Goal: Transaction & Acquisition: Purchase product/service

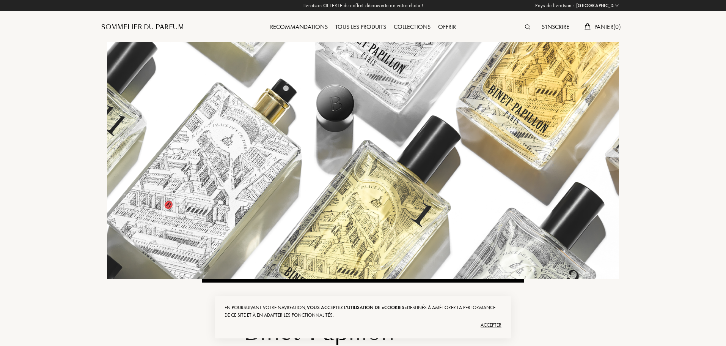
select select "FR"
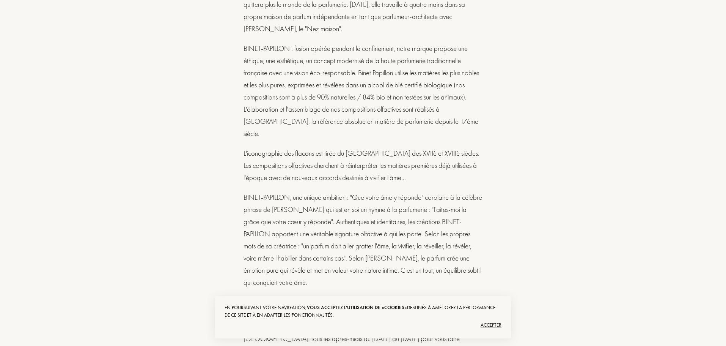
scroll to position [721, 0]
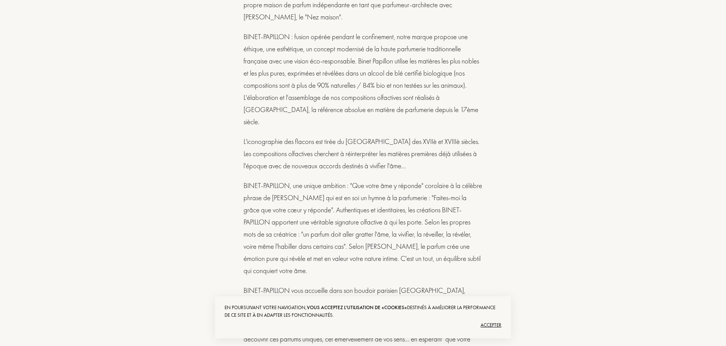
click at [494, 324] on div "Accepter" at bounding box center [363, 325] width 277 height 12
click at [499, 325] on div "# ÉLÉGANCE # HÉRITAGE # SUBLIMATION Binet-Papillon Que votre âme y réponde... B…" at bounding box center [363, 1] width 322 height 887
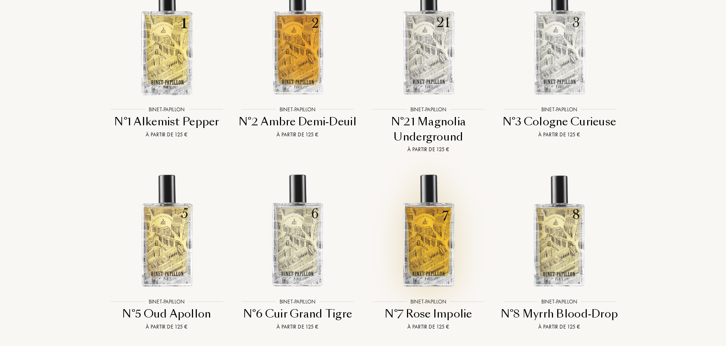
scroll to position [1252, 0]
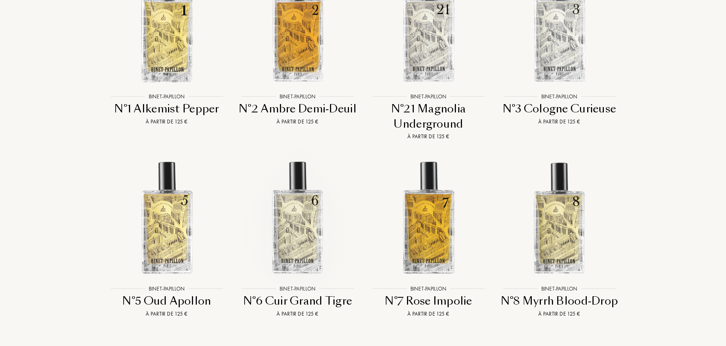
click at [302, 167] on img at bounding box center [298, 217] width 118 height 118
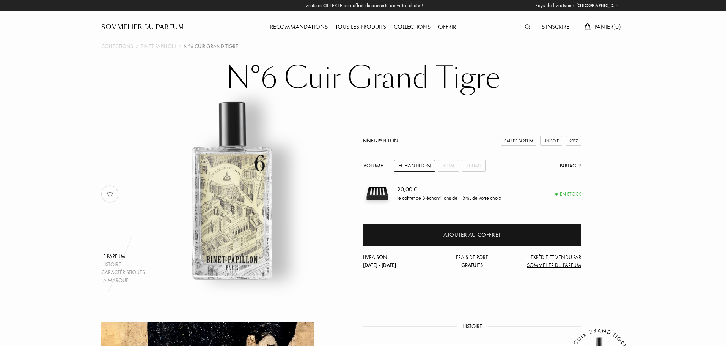
select select "FR"
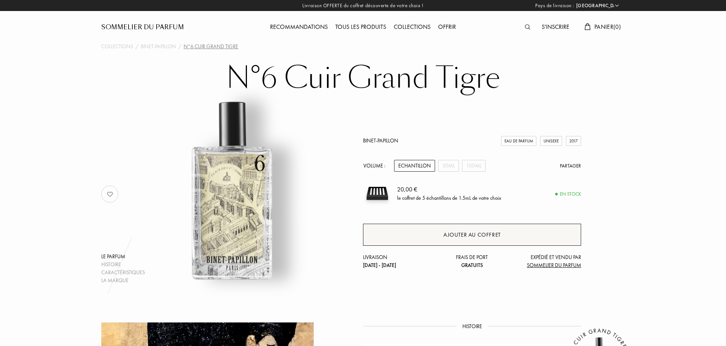
click at [473, 238] on div "Ajouter au coffret" at bounding box center [471, 234] width 57 height 9
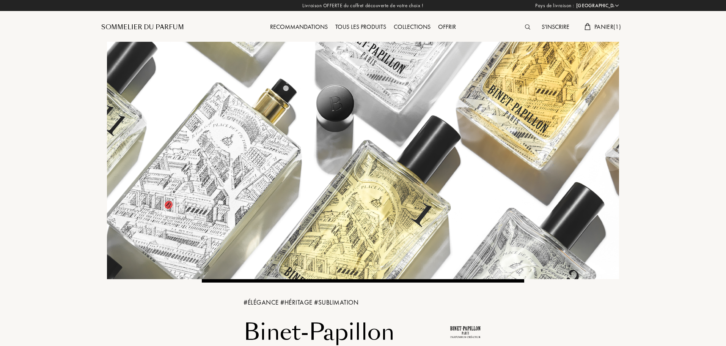
select select "FR"
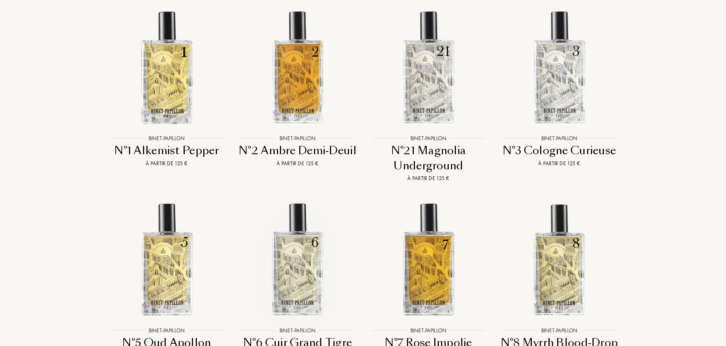
scroll to position [1208, 0]
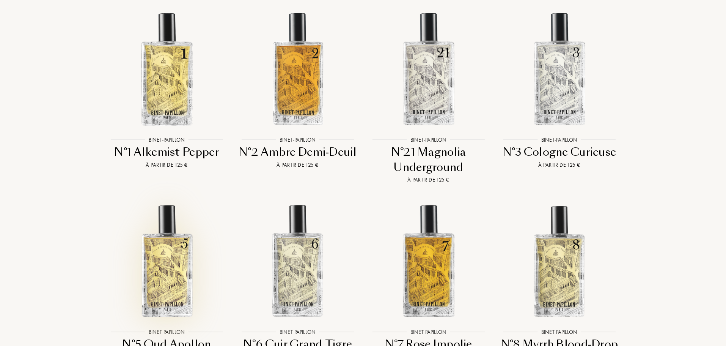
click at [166, 217] on img at bounding box center [167, 260] width 118 height 118
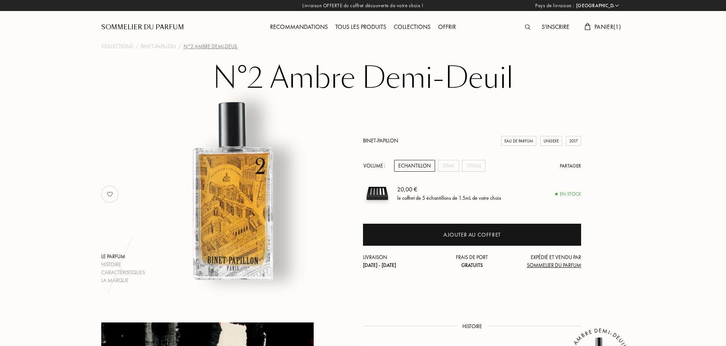
select select "FR"
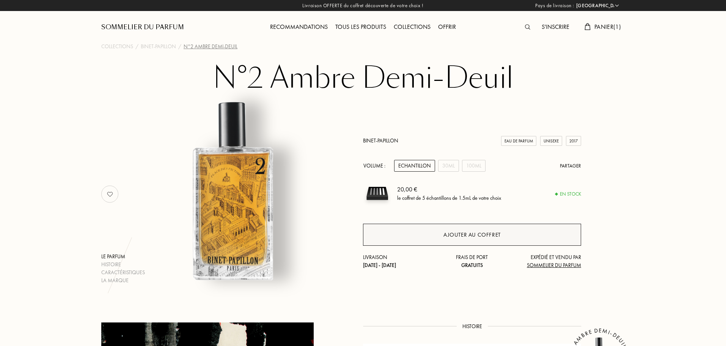
click at [467, 238] on div "Ajouter au coffret" at bounding box center [471, 234] width 57 height 9
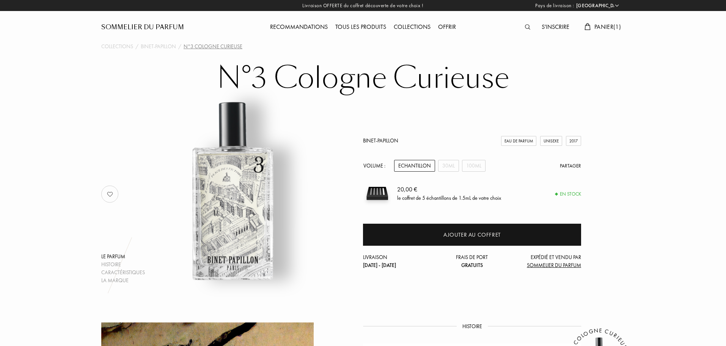
select select "FR"
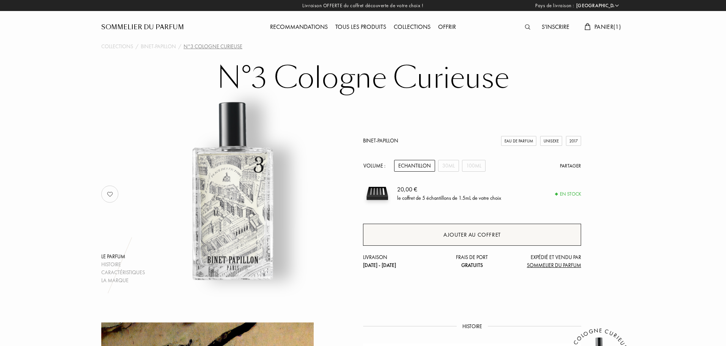
click at [472, 236] on div "Ajouter au coffret" at bounding box center [471, 234] width 57 height 9
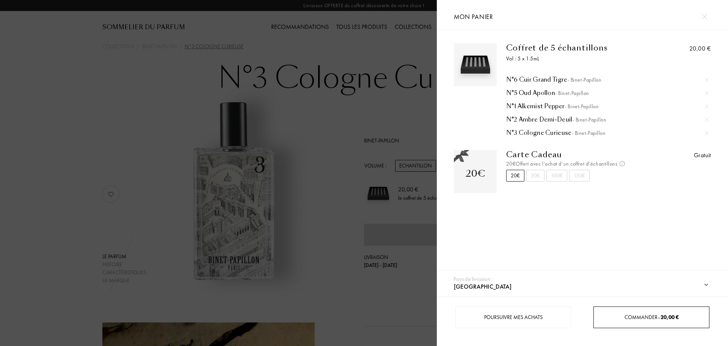
click at [658, 315] on span "Commander – 20,00 €" at bounding box center [652, 316] width 54 height 7
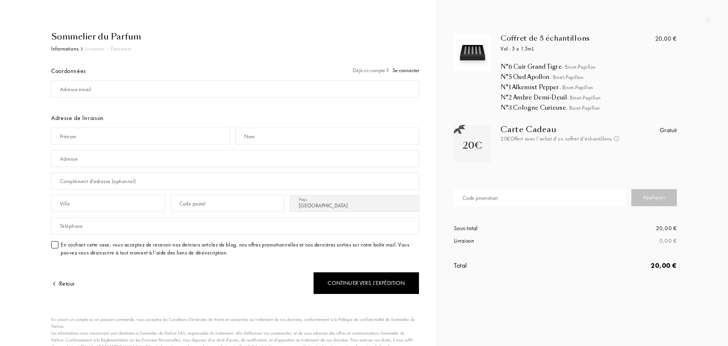
select select "FR"
click at [404, 70] on span "Se connecter" at bounding box center [406, 70] width 27 height 7
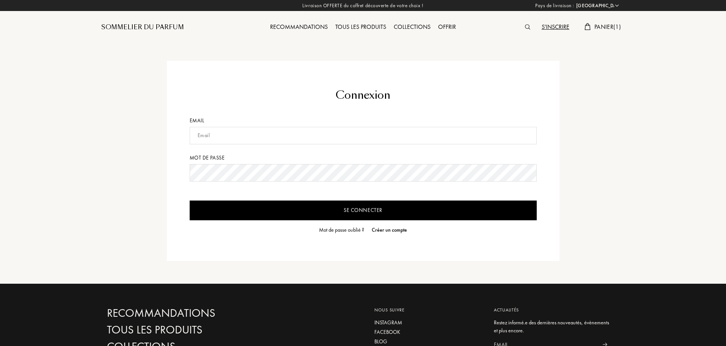
select select "FR"
click at [209, 135] on input "text" at bounding box center [363, 135] width 347 height 17
type input "[EMAIL_ADDRESS][DOMAIN_NAME]"
click at [314, 207] on input "Se connecter" at bounding box center [363, 210] width 347 height 20
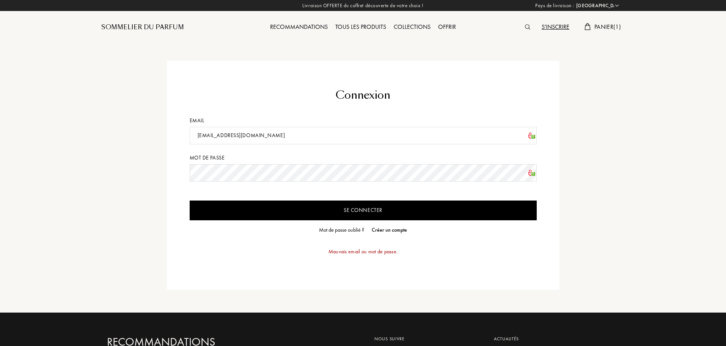
click at [317, 212] on input "Se connecter" at bounding box center [363, 210] width 347 height 20
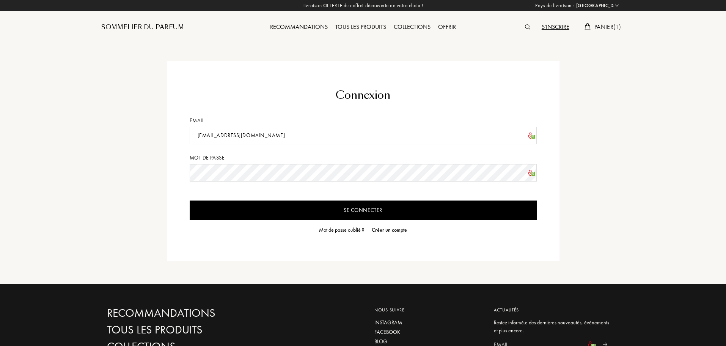
click at [334, 231] on div "Mot de passe oublié ?" at bounding box center [341, 230] width 45 height 8
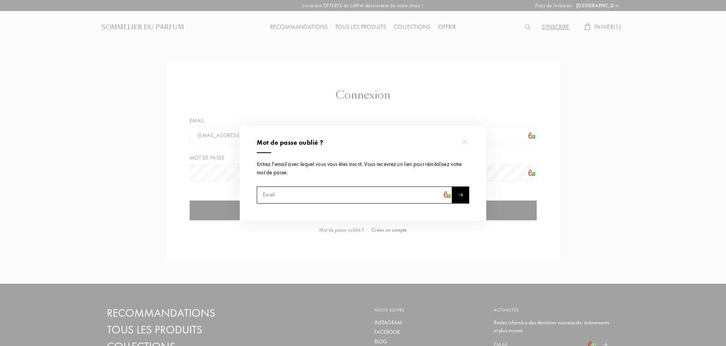
click at [327, 200] on input "text" at bounding box center [354, 194] width 195 height 17
type input "[EMAIL_ADDRESS][DOMAIN_NAME]"
click at [463, 191] on div at bounding box center [460, 194] width 17 height 17
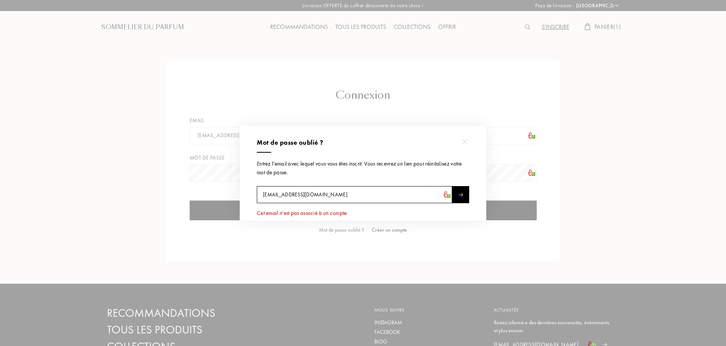
click at [467, 140] on div at bounding box center [464, 141] width 17 height 17
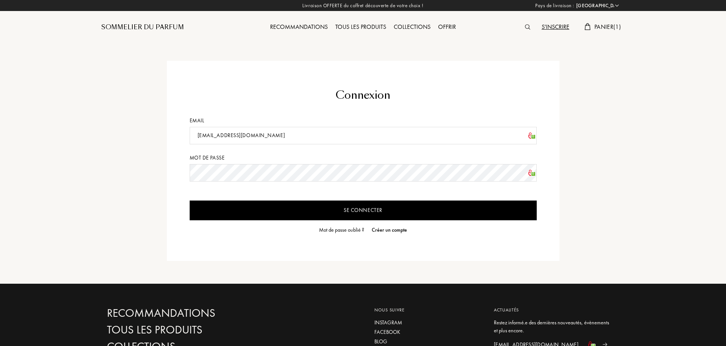
click at [399, 229] on div "Créer un compte" at bounding box center [389, 230] width 35 height 8
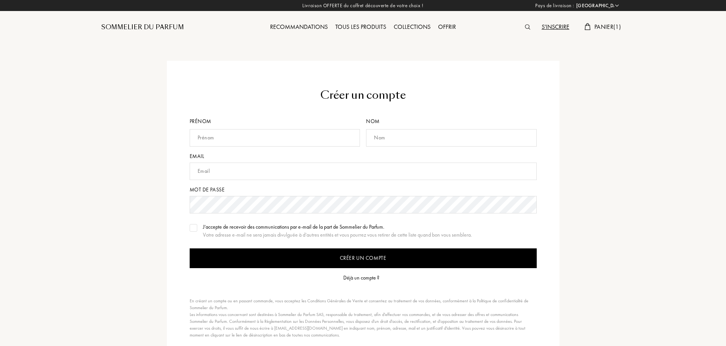
select select "FR"
click at [279, 139] on input "text" at bounding box center [275, 137] width 171 height 17
type input "Vincent et Marie"
type input "RAYMOND BARSI"
type input "vraymond@gmail.com"
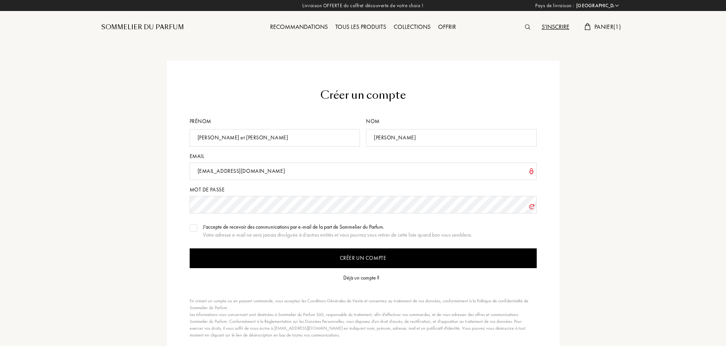
click at [258, 137] on input "Vincent et Marie" at bounding box center [275, 137] width 171 height 17
type input "[PERSON_NAME]"
click at [461, 137] on input "RAYMOND BARSI" at bounding box center [451, 137] width 171 height 17
type input "[PERSON_NAME]"
click at [358, 256] on input "Créer un compte" at bounding box center [363, 258] width 347 height 20
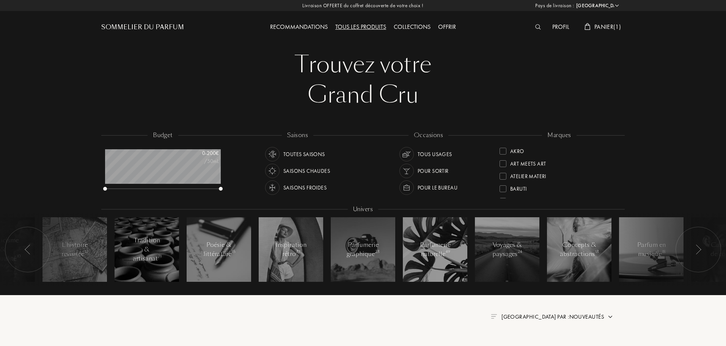
select select "FR"
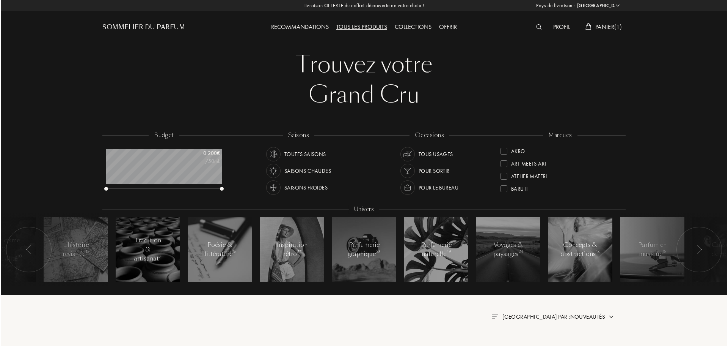
scroll to position [38, 116]
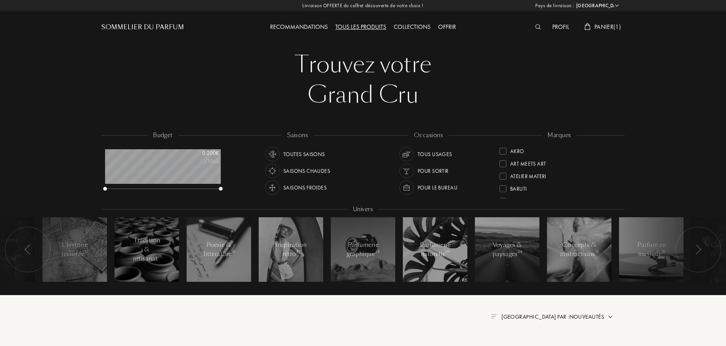
click at [607, 27] on span "Panier ( 1 )" at bounding box center [607, 27] width 27 height 8
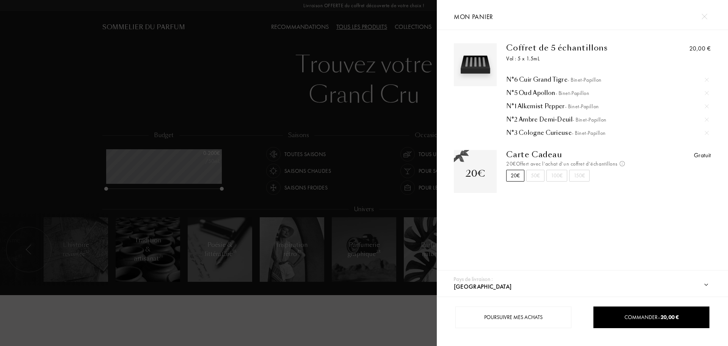
click at [517, 175] on div "20€" at bounding box center [515, 176] width 18 height 12
click at [653, 318] on span "Commander – 20,00 €" at bounding box center [652, 316] width 54 height 7
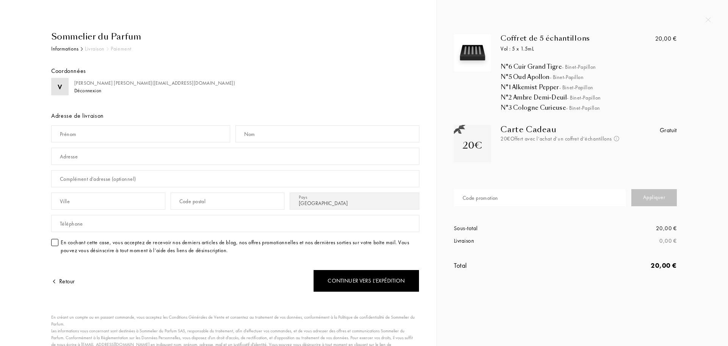
select select "FR"
click at [134, 134] on input "text" at bounding box center [140, 133] width 179 height 17
type input "[PERSON_NAME]"
type input "9 ZA Croix Saint Mathieu"
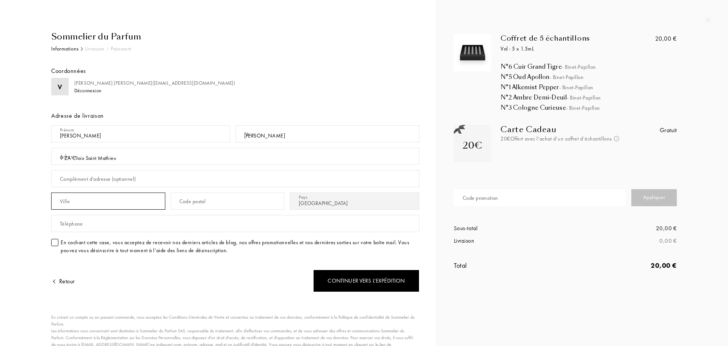
type input "GALLARDON"
type input "28320"
drag, startPoint x: 133, startPoint y: 160, endPoint x: 0, endPoint y: 136, distance: 135.3
click at [0, 138] on div "Sommelier du Parfum Informations Livraison Paiement Coordonnées V Vincent RAYMO…" at bounding box center [218, 192] width 437 height 385
type input "7"
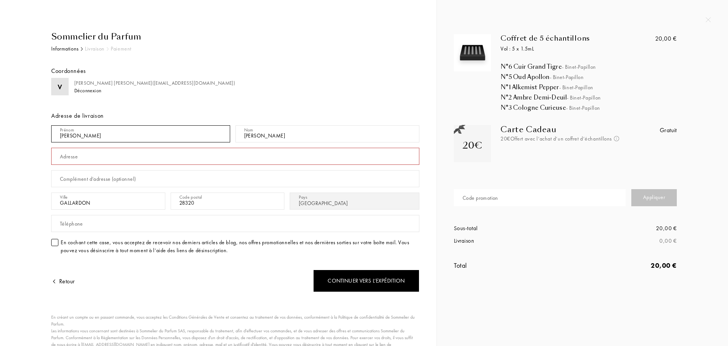
drag, startPoint x: 85, startPoint y: 136, endPoint x: 17, endPoint y: 134, distance: 67.5
click at [17, 134] on div "Sommelier du Parfum Informations Livraison Paiement Coordonnées V Vincent RAYMO…" at bounding box center [218, 207] width 402 height 354
type input "Elizabeth"
type input "KOZINA"
drag, startPoint x: 89, startPoint y: 137, endPoint x: 11, endPoint y: 134, distance: 78.2
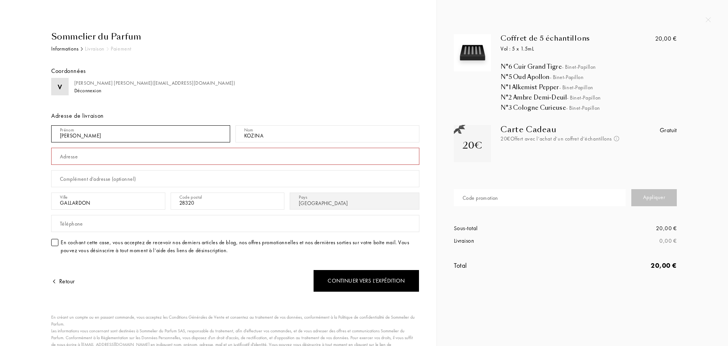
click at [11, 134] on div "Sommelier du Parfum Informations Livraison Paiement Coordonnées V Vincent RAYMO…" at bounding box center [218, 207] width 425 height 354
type input "Vincent"
type input "RAYMOND"
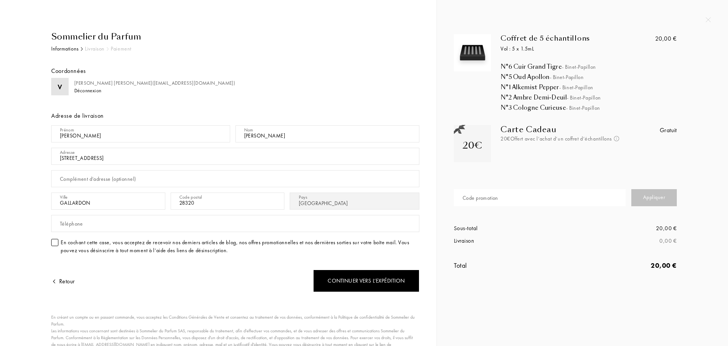
type input "79 Boulevard ud Montparnasse"
click at [90, 204] on input "GALLARDON" at bounding box center [108, 200] width 114 height 17
type input "PARIS-6E-ARRONDISSEMENT"
click at [221, 204] on input "28320" at bounding box center [228, 200] width 114 height 17
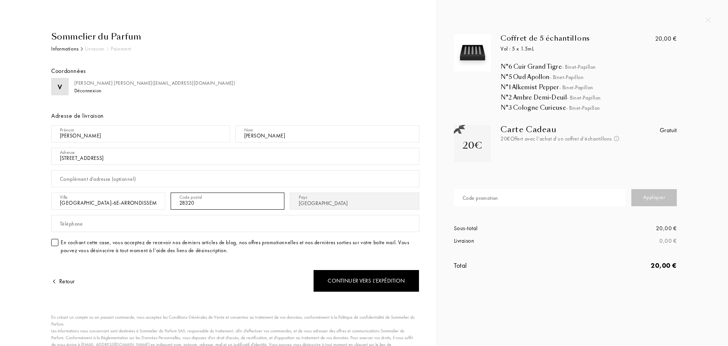
drag, startPoint x: 165, startPoint y: 202, endPoint x: 134, endPoint y: 200, distance: 31.2
click at [137, 200] on div "Ville PARIS-6E-ARRONDISSEMENT Code postal 28320 Pays Afghanistan Afrique du Sud…" at bounding box center [235, 201] width 368 height 22
type input "75006"
click at [171, 180] on input "text" at bounding box center [235, 178] width 368 height 17
click at [31, 200] on div "Sommelier du Parfum Informations Livraison Paiement Coordonnées V Vincent RAYMO…" at bounding box center [223, 207] width 391 height 354
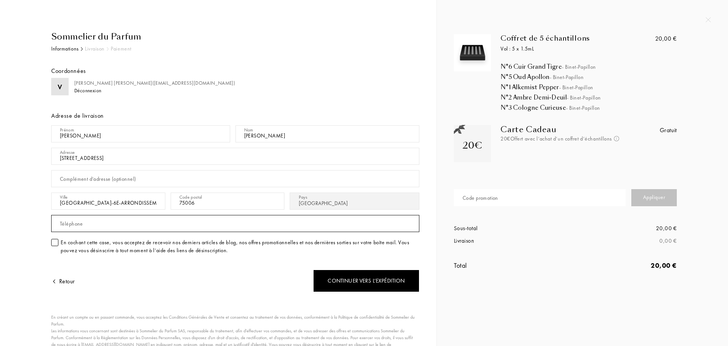
click at [95, 221] on input "text" at bounding box center [235, 223] width 368 height 17
type input "0668572063"
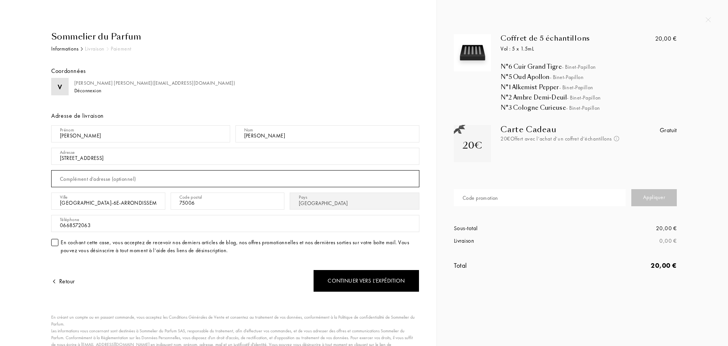
type input "Boulevard du montparnasse"
click at [95, 157] on input "79 Boulevard ud Montparnasse" at bounding box center [235, 156] width 368 height 17
type input "79 Boulevard du Montparnasse"
click at [126, 179] on input "Boulevard du montparnasse" at bounding box center [235, 178] width 368 height 17
drag, startPoint x: 139, startPoint y: 181, endPoint x: 0, endPoint y: 184, distance: 138.9
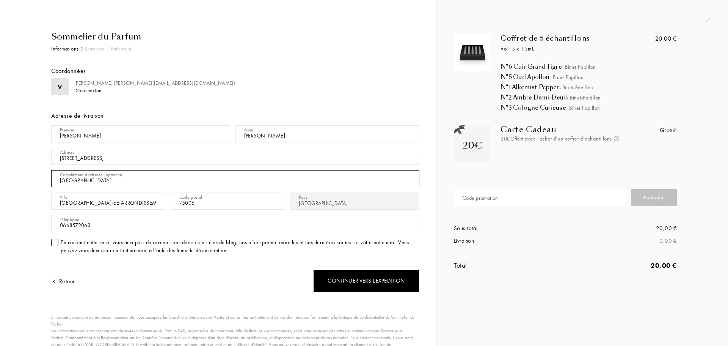
click at [0, 184] on div "Sommelier du Parfum Informations Livraison Paiement Coordonnées V Vincent RAYMO…" at bounding box center [218, 192] width 437 height 385
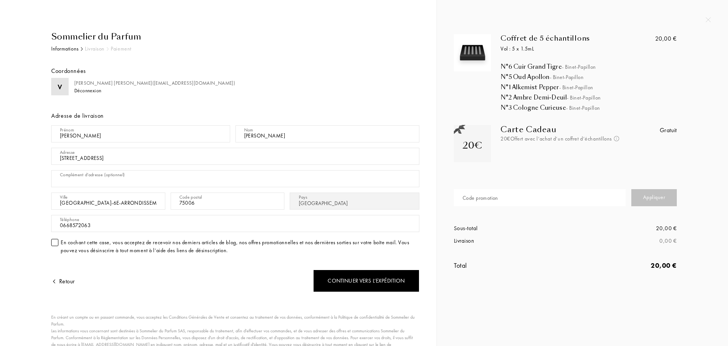
click at [53, 243] on div at bounding box center [54, 242] width 7 height 7
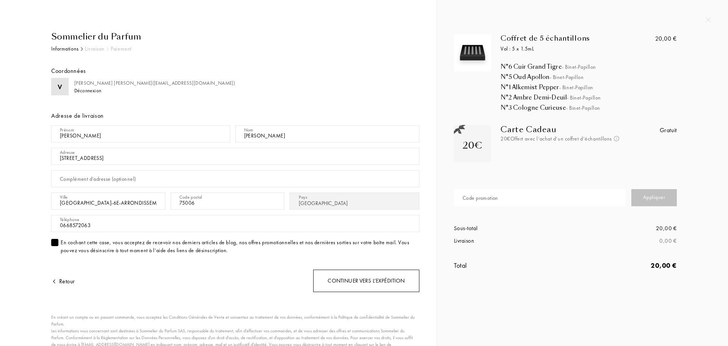
click at [362, 282] on div "Continuer vers l’expédition" at bounding box center [366, 280] width 106 height 22
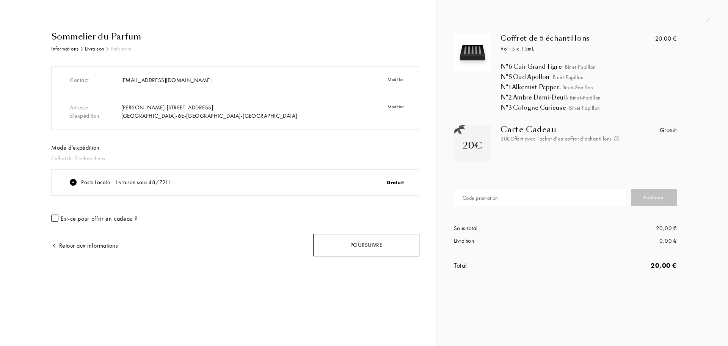
click at [380, 242] on div "Poursuivre" at bounding box center [366, 245] width 106 height 22
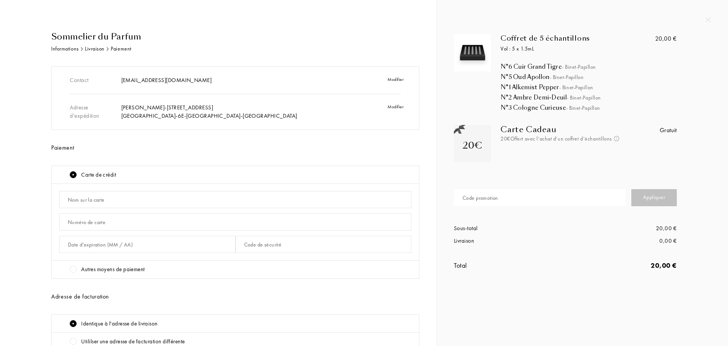
click at [130, 176] on div "Carte de crédit" at bounding box center [241, 174] width 342 height 9
click at [110, 197] on input "text" at bounding box center [235, 199] width 352 height 17
click at [130, 202] on input "text" at bounding box center [235, 199] width 352 height 17
type input "[PERSON_NAME]"
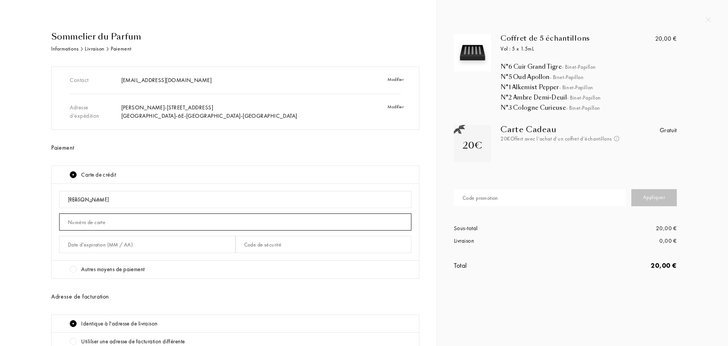
type input "5137 1210 0051 1187"
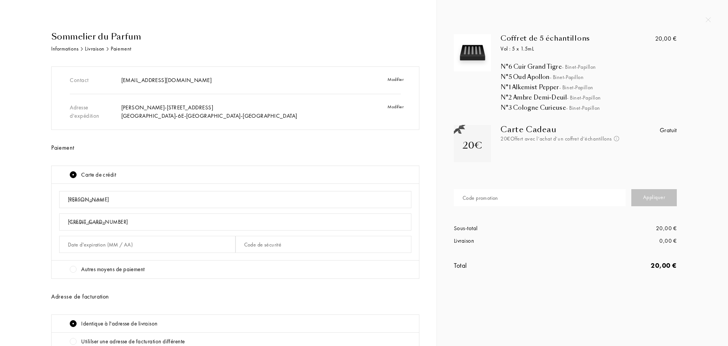
type input "06 / 26"
type input "861"
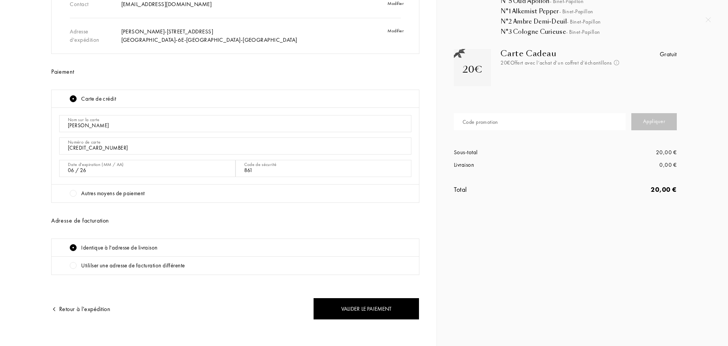
scroll to position [83, 0]
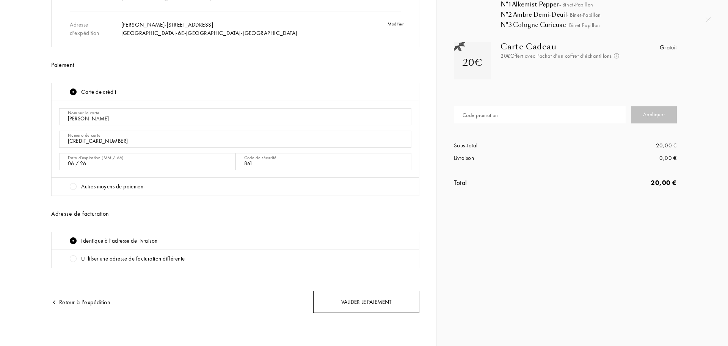
click at [367, 299] on div "Valider le paiement" at bounding box center [366, 302] width 106 height 22
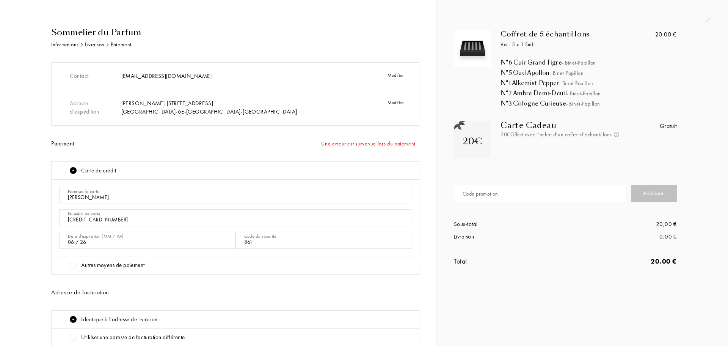
scroll to position [0, 0]
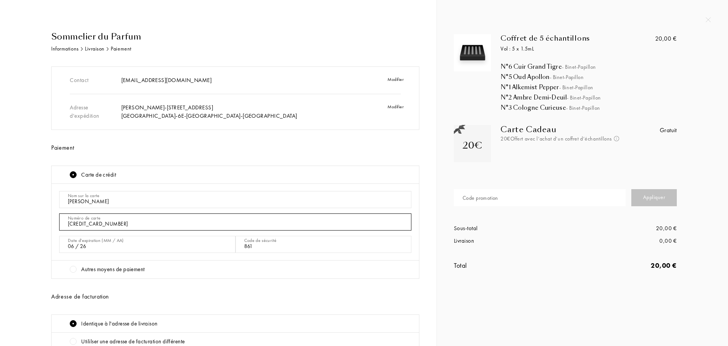
drag, startPoint x: 123, startPoint y: 222, endPoint x: 0, endPoint y: 218, distance: 122.6
click at [2, 218] on div "Sommelier du Parfum Informations Livraison Paiement Contact vraymond@gmail.com …" at bounding box center [218, 214] width 437 height 428
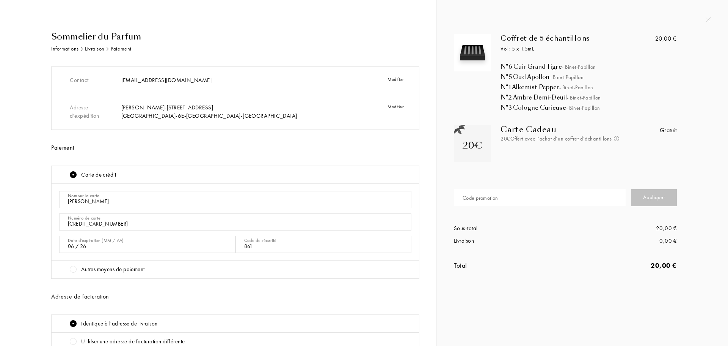
type input "5137 8166 0330 1908"
drag, startPoint x: 121, startPoint y: 247, endPoint x: 3, endPoint y: 245, distance: 118.0
click at [3, 245] on div "Sommelier du Parfum Informations Livraison Paiement Contact vraymond@gmail.com …" at bounding box center [218, 214] width 437 height 428
type input "02 / 29"
drag, startPoint x: 257, startPoint y: 247, endPoint x: 197, endPoint y: 243, distance: 59.7
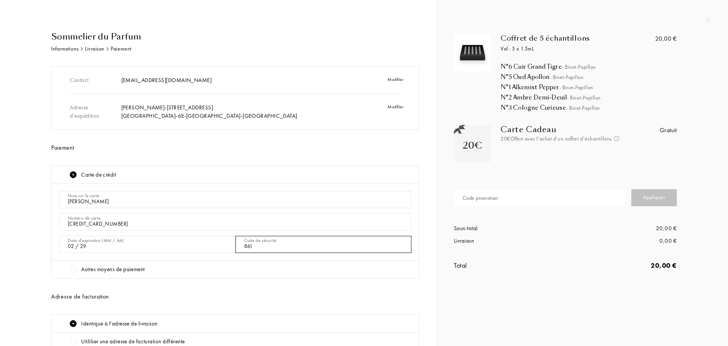
click at [197, 243] on div "Date d'expiration (MM / AA) 02 / 29 Code de sécurité 861" at bounding box center [235, 244] width 352 height 22
type input "619"
click at [10, 212] on div "Sommelier du Parfum Informations Livraison Paiement Contact vraymond@gmail.com …" at bounding box center [218, 229] width 425 height 398
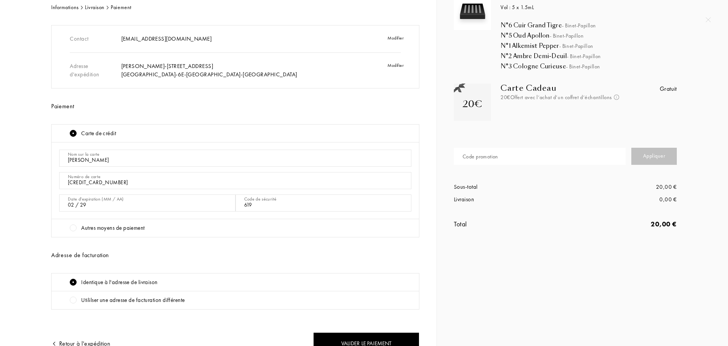
scroll to position [83, 0]
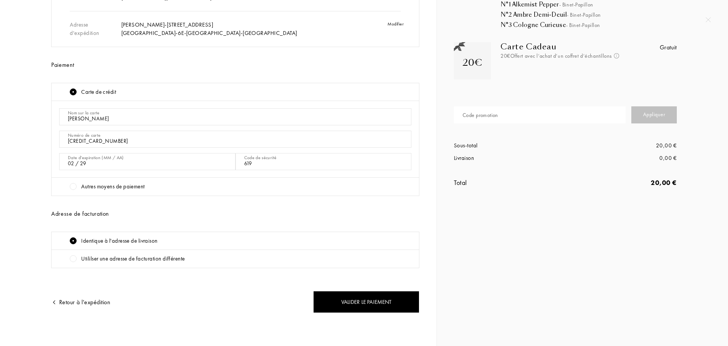
click at [71, 185] on div at bounding box center [73, 186] width 7 height 7
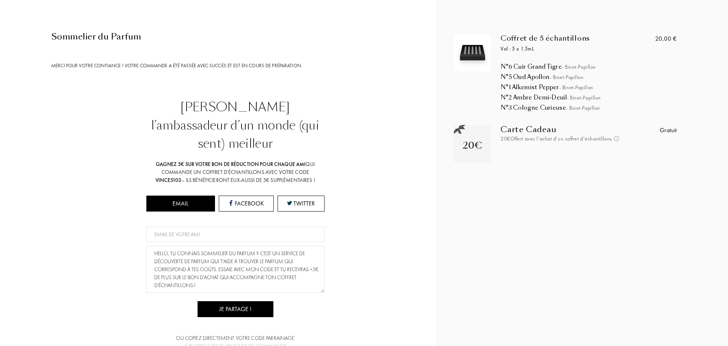
scroll to position [81, 0]
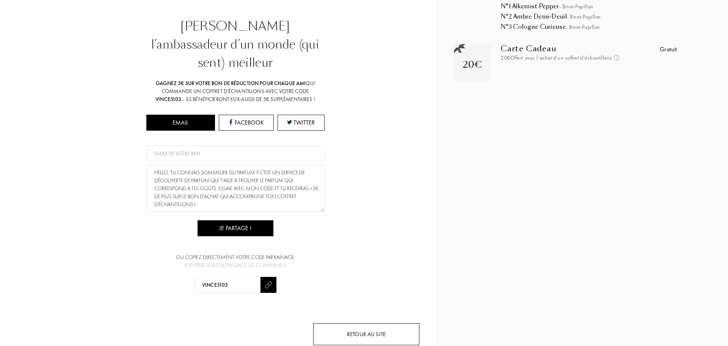
click at [355, 323] on div "Retour au site" at bounding box center [366, 334] width 106 height 22
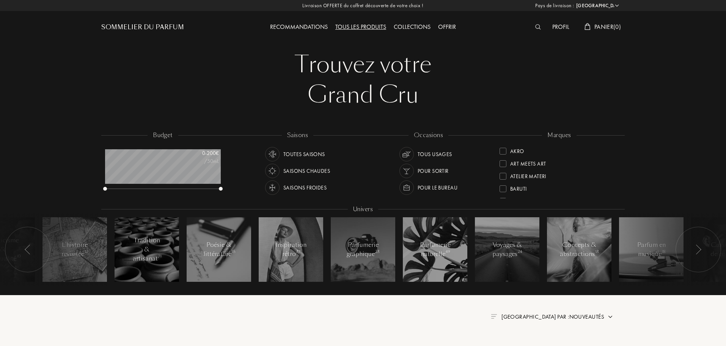
select select "FR"
